Goal: Task Accomplishment & Management: Use online tool/utility

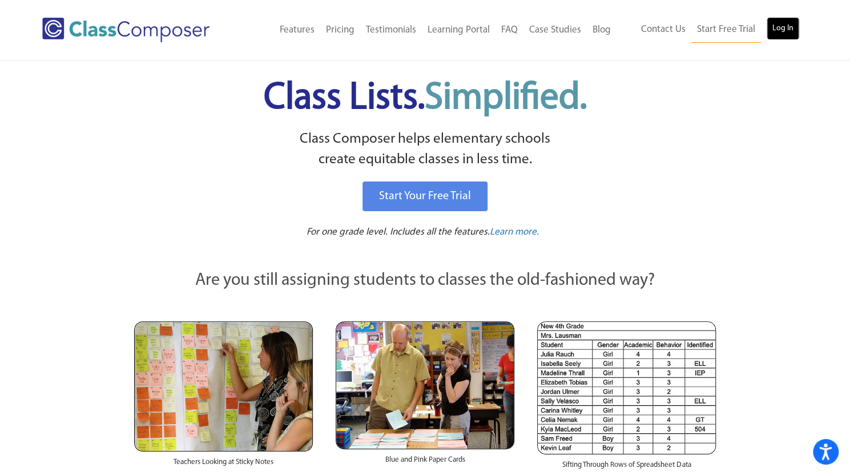
click at [787, 30] on link "Log In" at bounding box center [783, 28] width 33 height 23
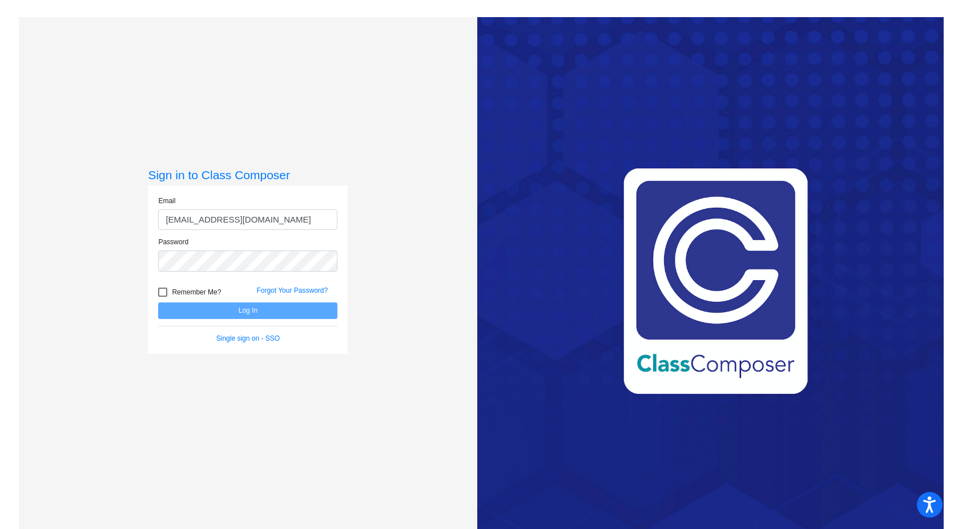
type input "aregnani@sbusd.org"
click at [158, 303] on button "Log In" at bounding box center [247, 311] width 179 height 17
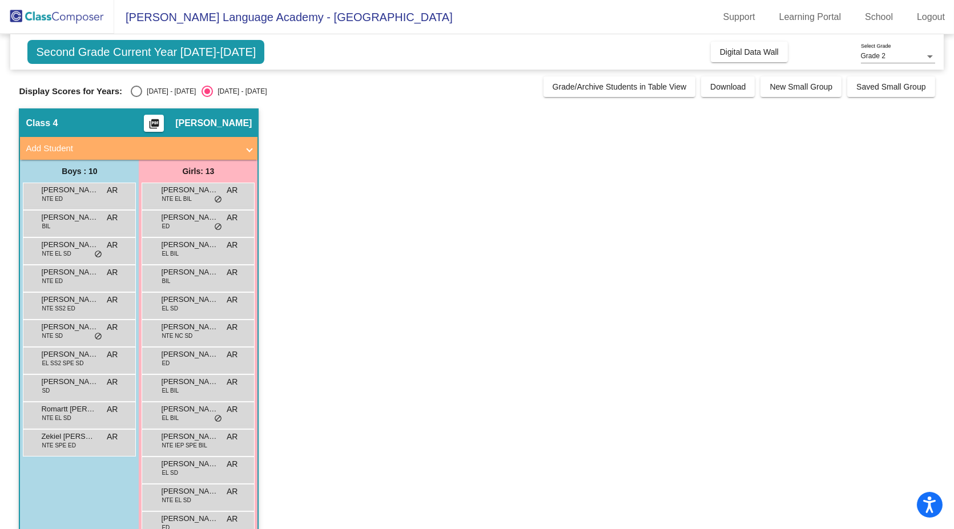
click at [139, 91] on div "Select an option" at bounding box center [136, 91] width 11 height 11
click at [136, 97] on input "2024 - 2025" at bounding box center [136, 97] width 1 height 1
radio input "true"
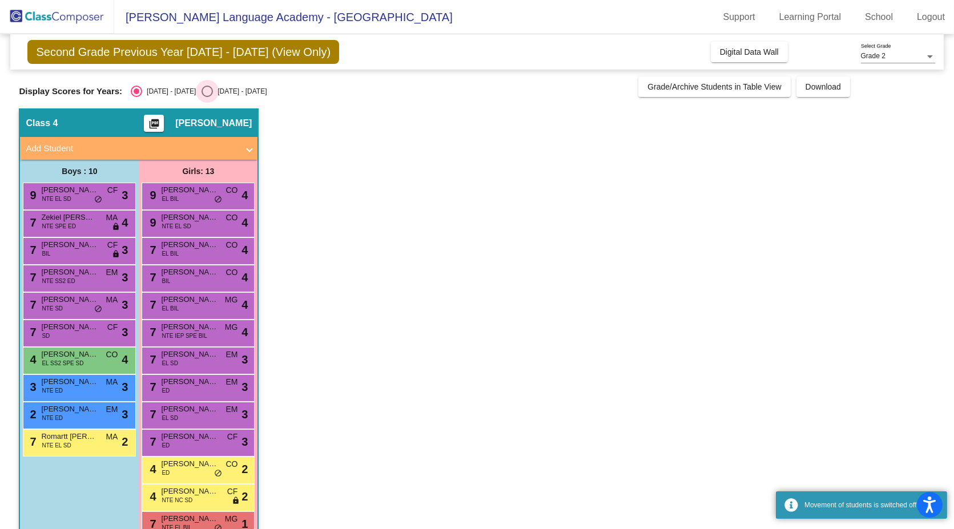
click at [213, 86] on div "2025 - 2026" at bounding box center [240, 91] width 54 height 10
click at [207, 97] on input "2025 - 2026" at bounding box center [207, 97] width 1 height 1
radio input "true"
radio input "false"
radio input "true"
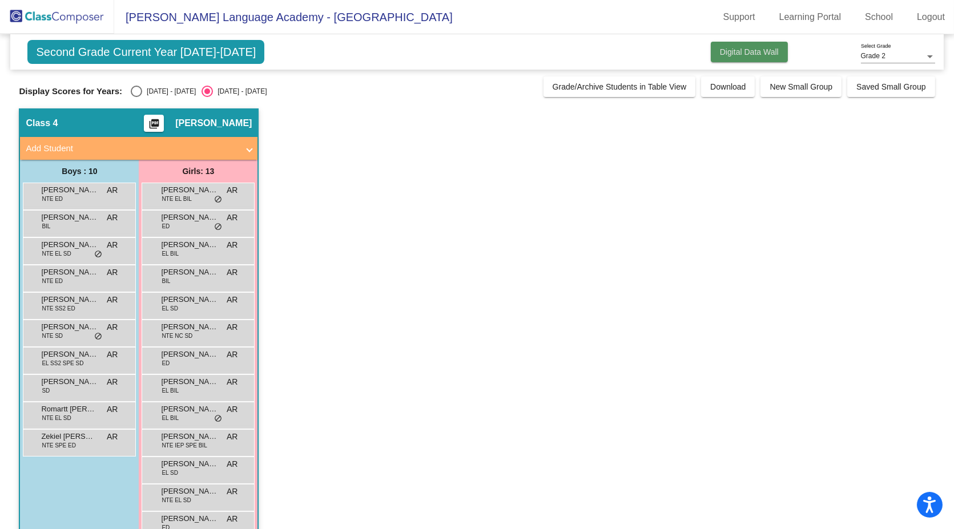
click at [726, 45] on button "Digital Data Wall" at bounding box center [749, 52] width 77 height 21
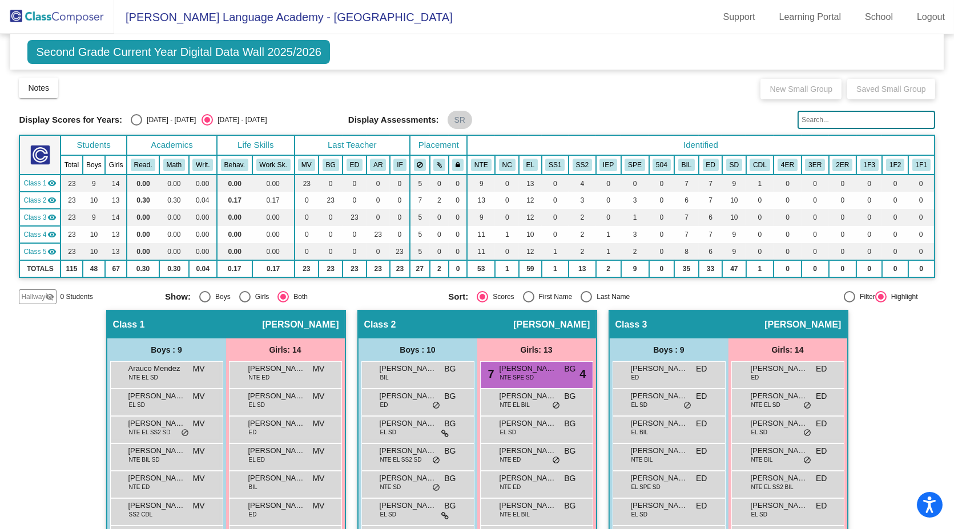
click at [138, 111] on div "Display Scores for Years: 2024 - 2025 2025 - 2026 Display Assessments: SR" at bounding box center [477, 120] width 916 height 18
click at [138, 117] on div "Select an option" at bounding box center [136, 119] width 11 height 11
click at [136, 126] on input "2024 - 2025" at bounding box center [136, 126] width 1 height 1
radio input "true"
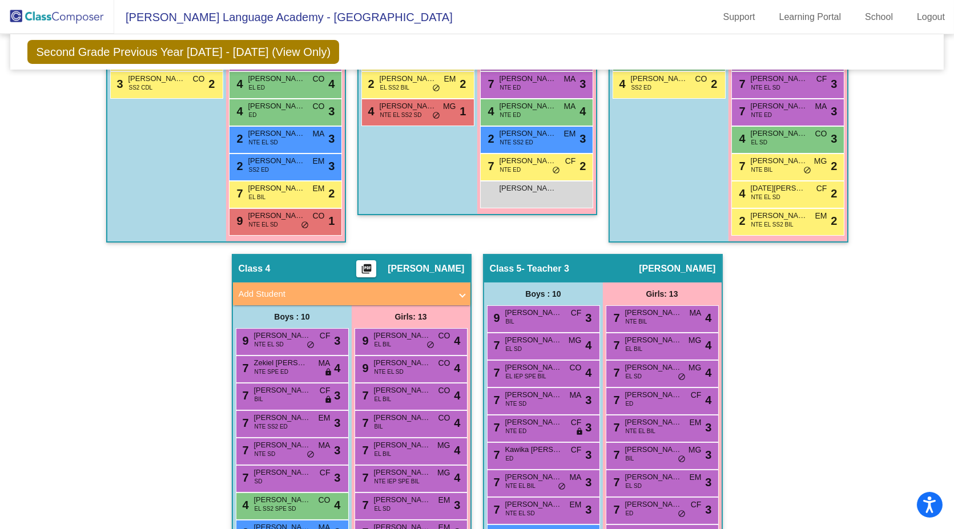
scroll to position [677, 0]
